Goal: Connect with others: Establish contact or relationships with other users

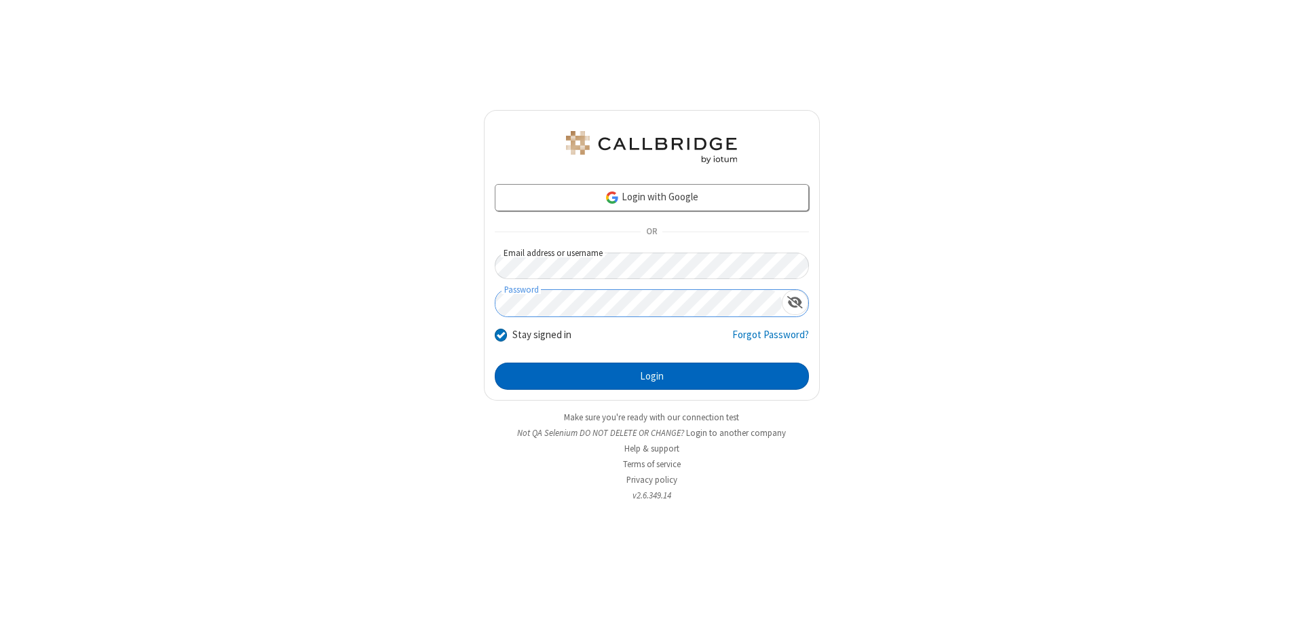
click at [652, 376] on button "Login" at bounding box center [652, 376] width 314 height 27
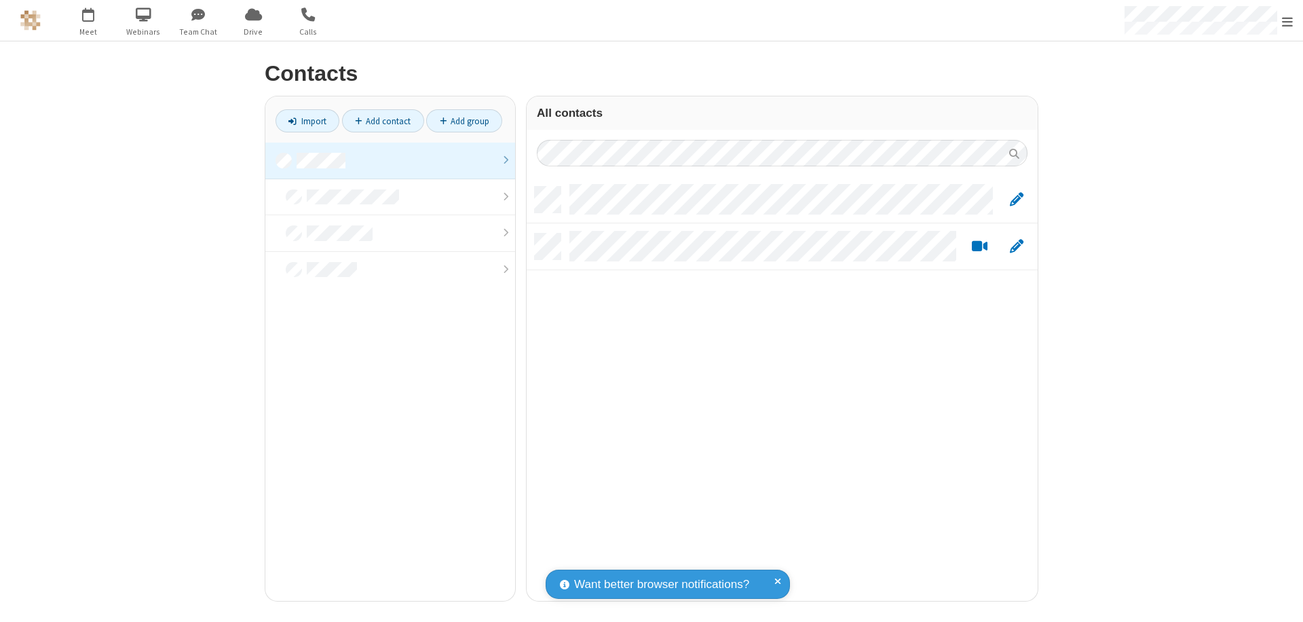
scroll to position [414, 501]
click at [390, 160] on link at bounding box center [390, 161] width 250 height 37
click at [383, 121] on link "Add contact" at bounding box center [383, 120] width 82 height 23
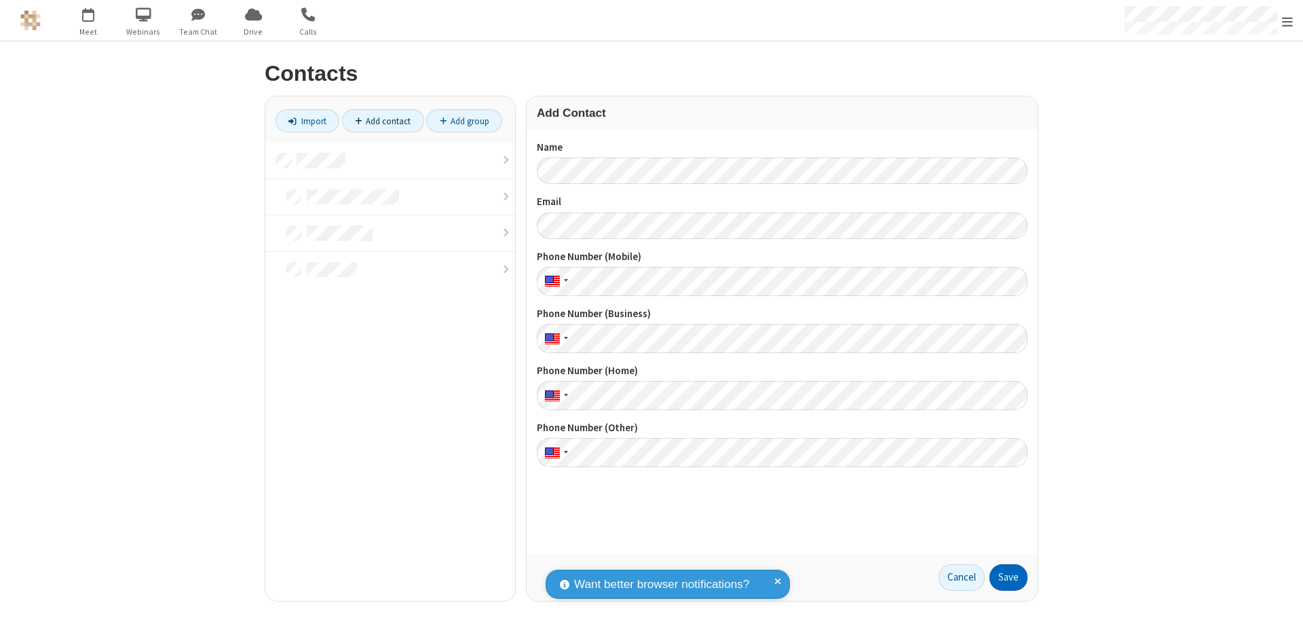
click at [1009, 577] on button "Save" at bounding box center [1009, 577] width 38 height 27
